Goal: Task Accomplishment & Management: Use online tool/utility

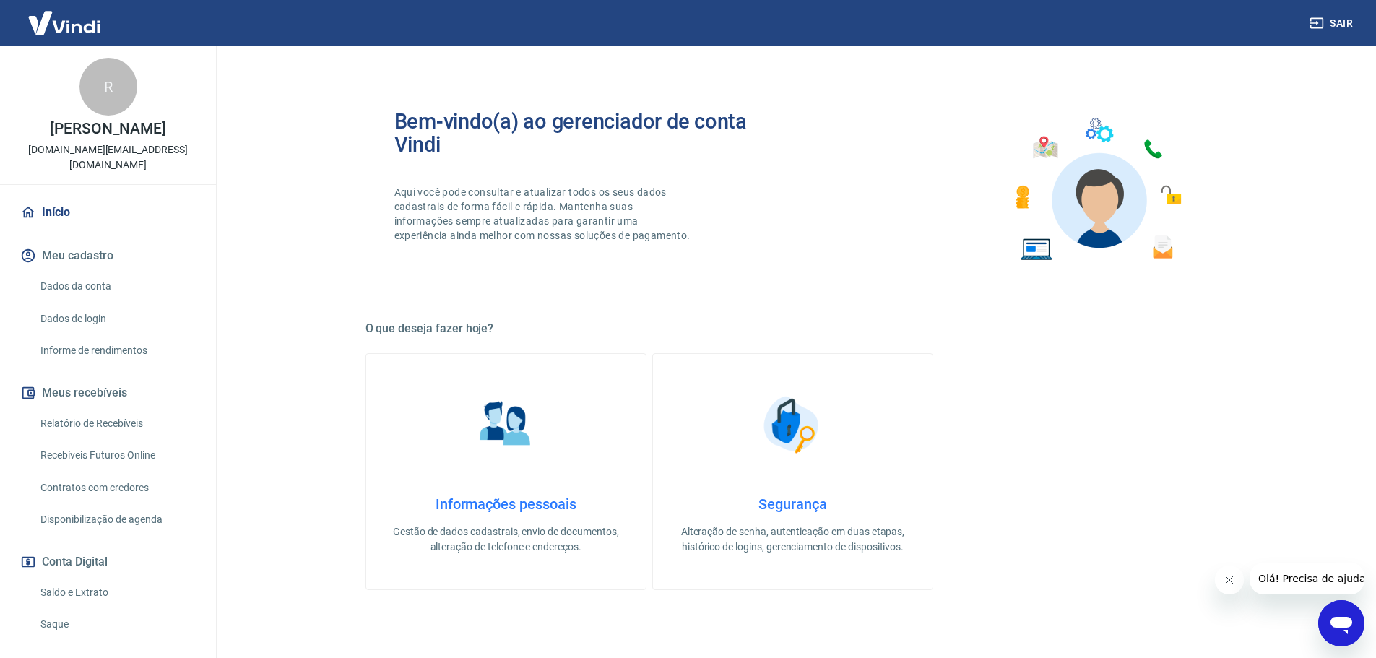
click at [73, 615] on link "Saque" at bounding box center [117, 624] width 164 height 30
